Goal: Navigation & Orientation: Locate item on page

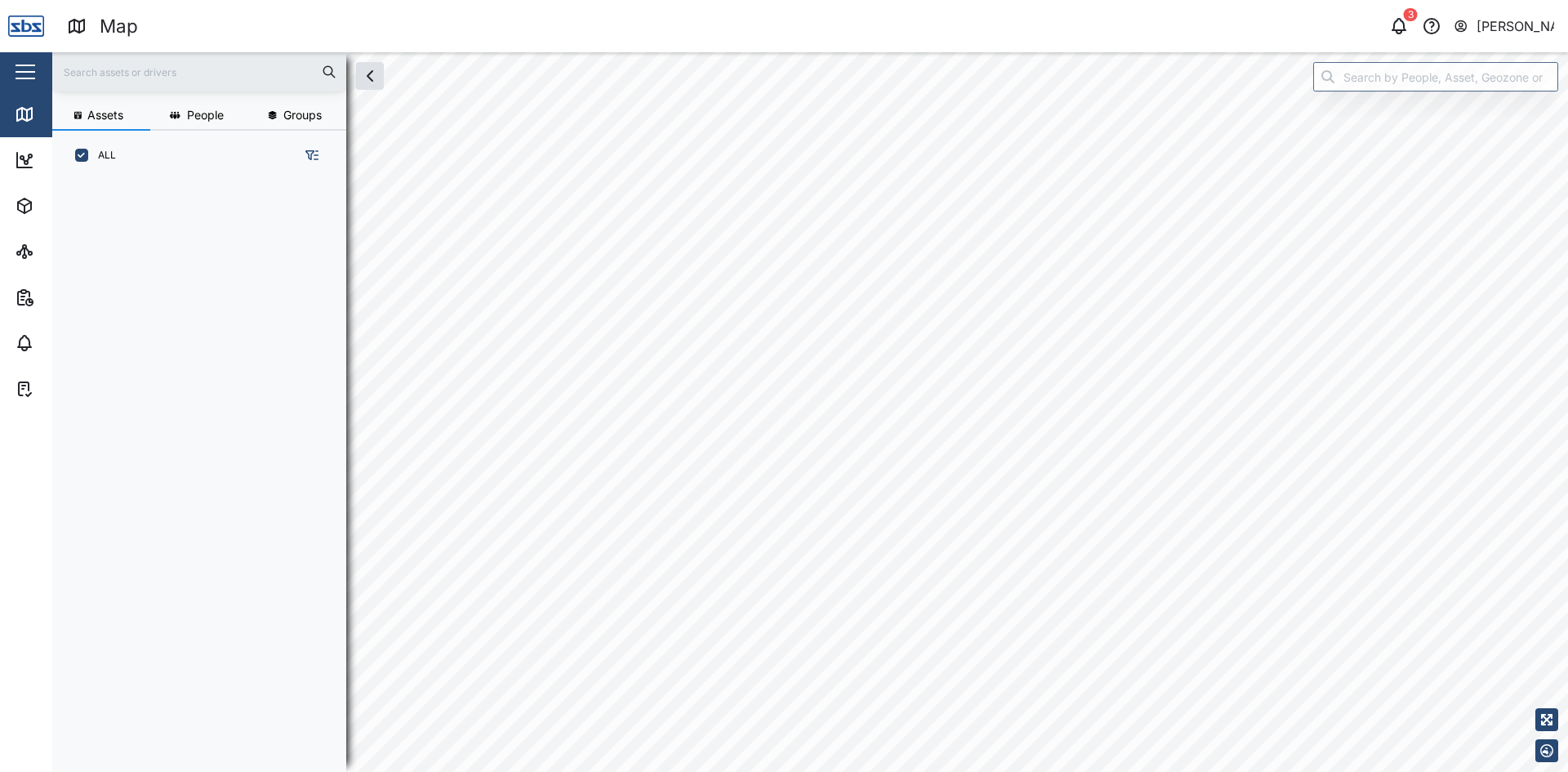
scroll to position [572, 256]
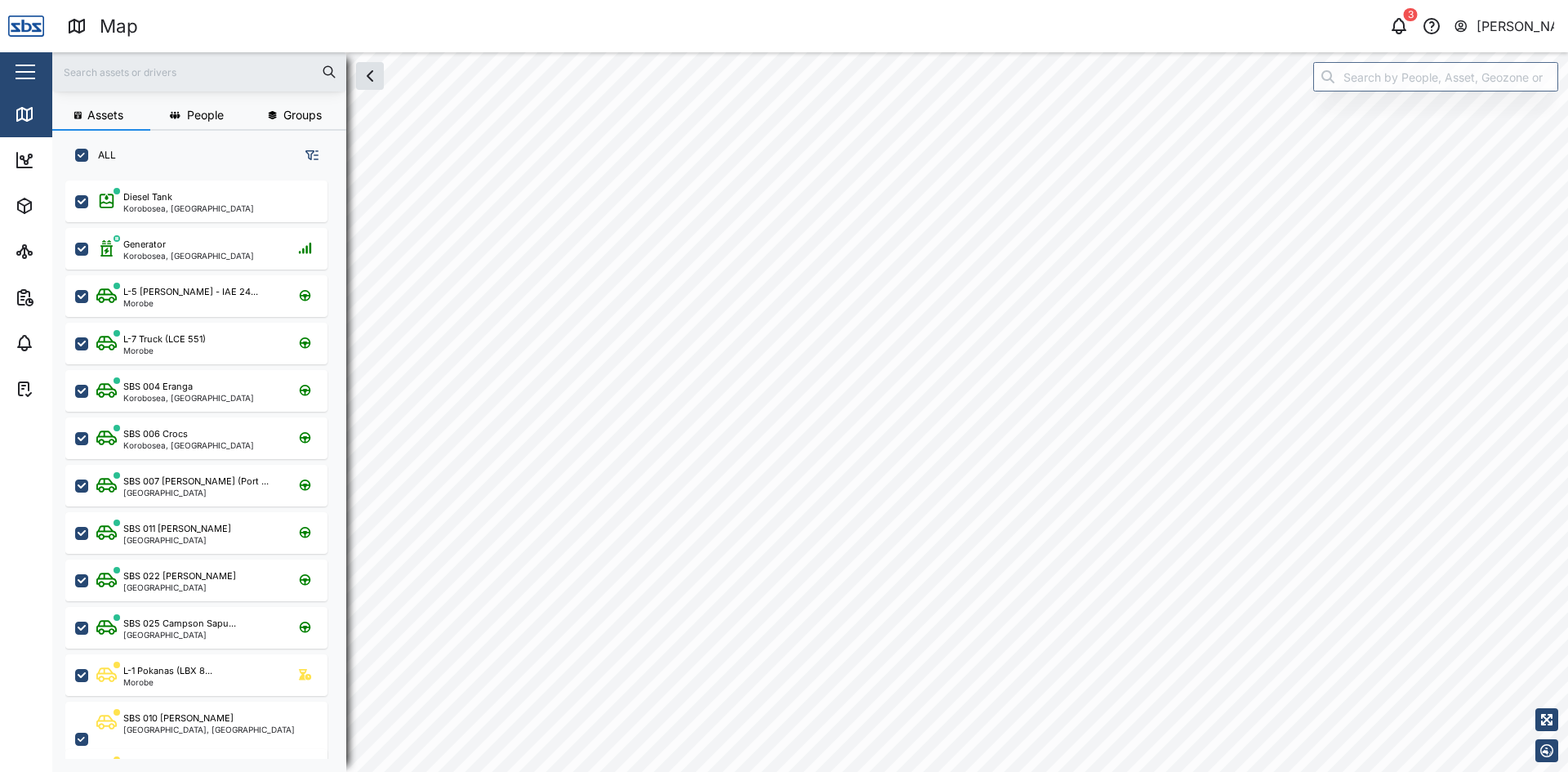
click at [964, 771] on html "Map 3 [PERSON_NAME] Close Map Dashboard Assets ATS Camera Generator Tanks UPS V…" at bounding box center [784, 386] width 1568 height 772
